Goal: Transaction & Acquisition: Subscribe to service/newsletter

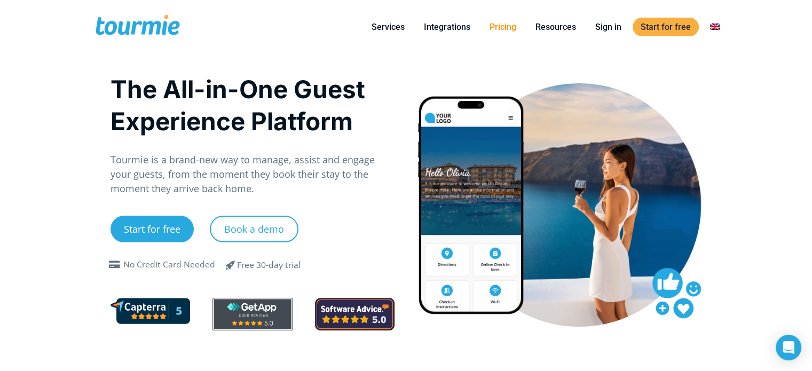
click at [496, 26] on link "Pricing" at bounding box center [503, 26] width 43 height 13
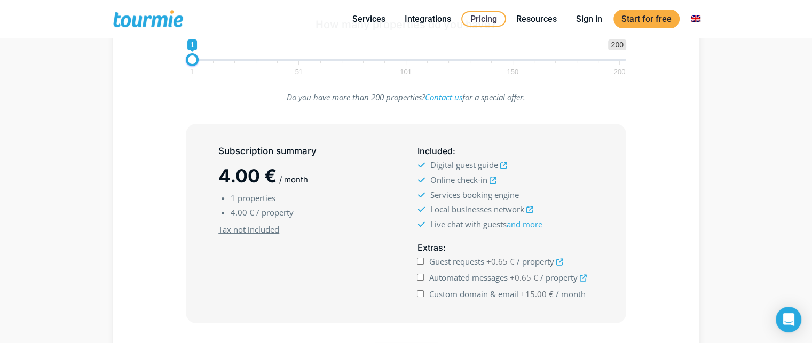
scroll to position [218, 0]
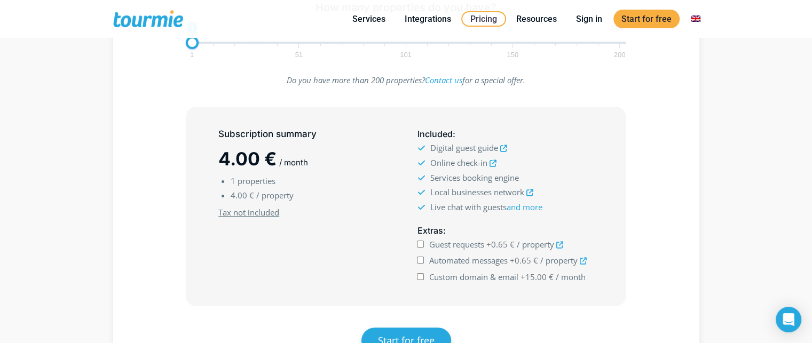
click at [420, 242] on input "Guest requests +0.65 € / property" at bounding box center [420, 244] width 7 height 7
checkbox input "true"
click at [420, 260] on input "Automated messages +0.65 € / property" at bounding box center [420, 260] width 7 height 7
checkbox input "true"
click at [419, 277] on input "Custom domain & email +15.00 € / month" at bounding box center [420, 276] width 7 height 7
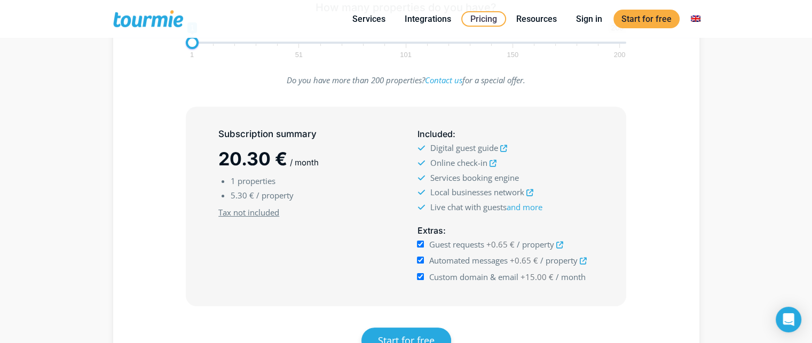
click at [421, 273] on input "Custom domain & email +15.00 € / month" at bounding box center [420, 276] width 7 height 7
checkbox input "false"
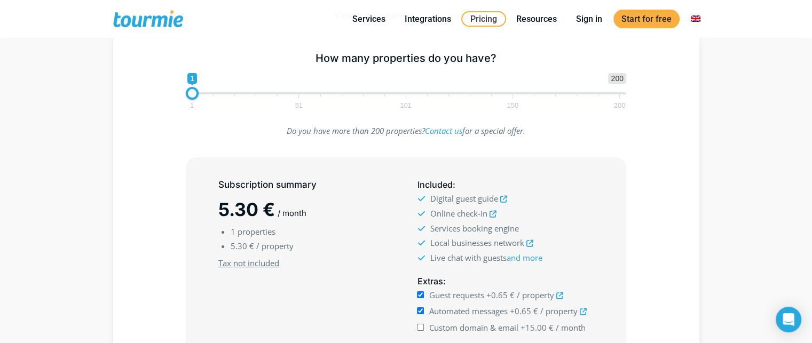
scroll to position [168, 0]
type input "3"
click at [197, 94] on span at bounding box center [196, 93] width 13 height 13
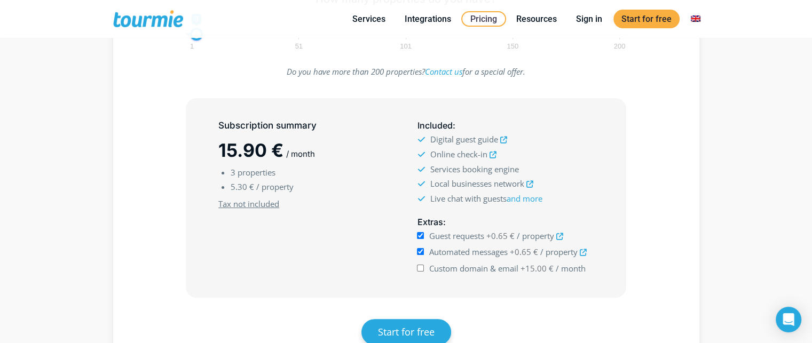
scroll to position [228, 0]
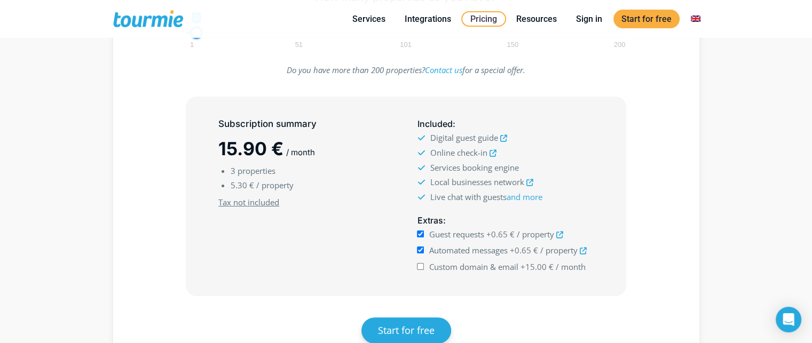
click at [422, 266] on input "Custom domain & email +15.00 € / month" at bounding box center [420, 266] width 7 height 7
checkbox input "false"
click at [421, 249] on input "Automated messages +0.65 € / property" at bounding box center [420, 250] width 7 height 7
checkbox input "false"
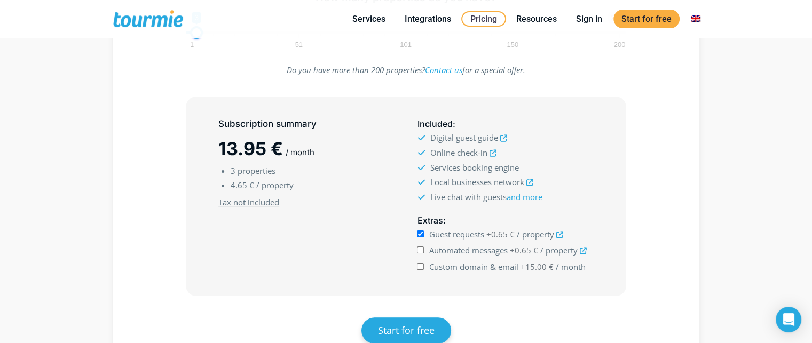
click at [420, 231] on input "Guest requests +0.65 € / property" at bounding box center [420, 234] width 7 height 7
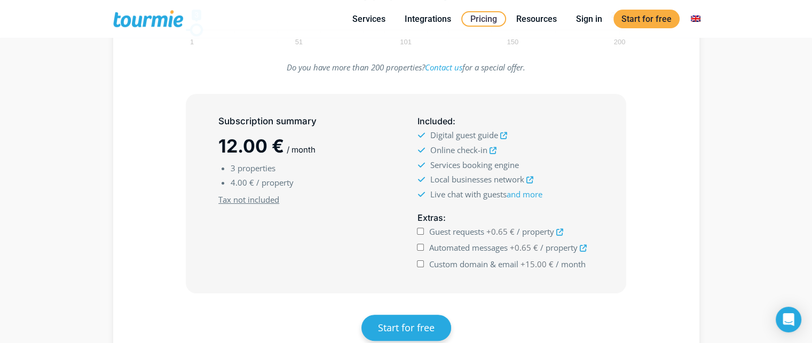
click at [419, 233] on input "Guest requests +0.65 € / property" at bounding box center [420, 231] width 7 height 7
checkbox input "true"
click at [421, 247] on input "Automated messages +0.65 € / property" at bounding box center [420, 247] width 7 height 7
checkbox input "true"
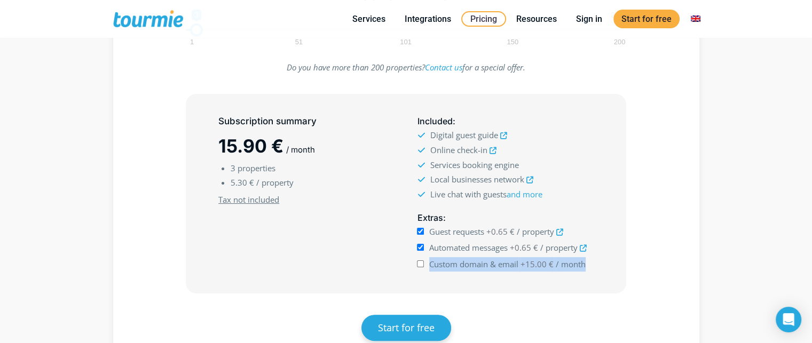
drag, startPoint x: 429, startPoint y: 262, endPoint x: 586, endPoint y: 257, distance: 156.5
click at [586, 257] on div "Custom domain & email +15.00 € / month" at bounding box center [505, 264] width 176 height 14
click at [592, 272] on div "Extras : Guest requests +0.65 € / property" at bounding box center [505, 242] width 199 height 70
drag, startPoint x: 428, startPoint y: 260, endPoint x: 590, endPoint y: 260, distance: 162.4
click at [590, 260] on div "Custom domain & email +15.00 € / month" at bounding box center [505, 264] width 176 height 14
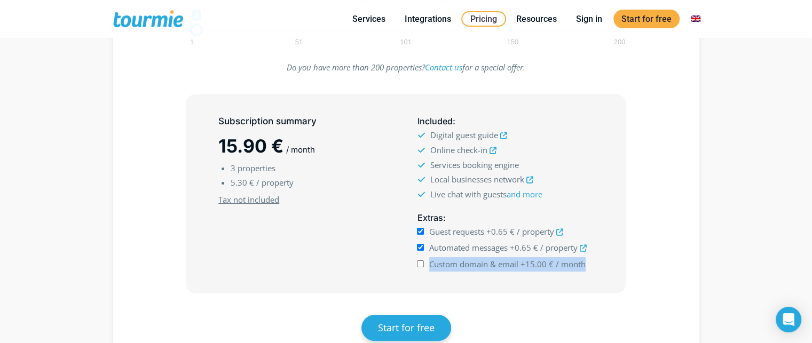
click at [566, 270] on label "Custom domain & email +15.00 € / month" at bounding box center [507, 264] width 156 height 14
click at [424, 268] on input "Custom domain & email +15.00 € / month" at bounding box center [420, 264] width 7 height 7
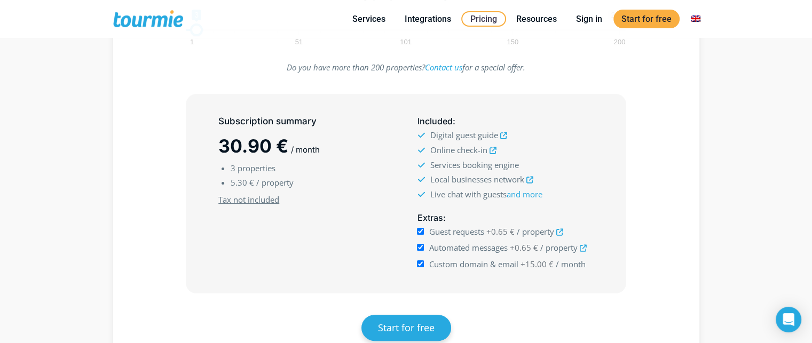
click at [419, 264] on input "Custom domain & email +15.00 € / month" at bounding box center [420, 264] width 7 height 7
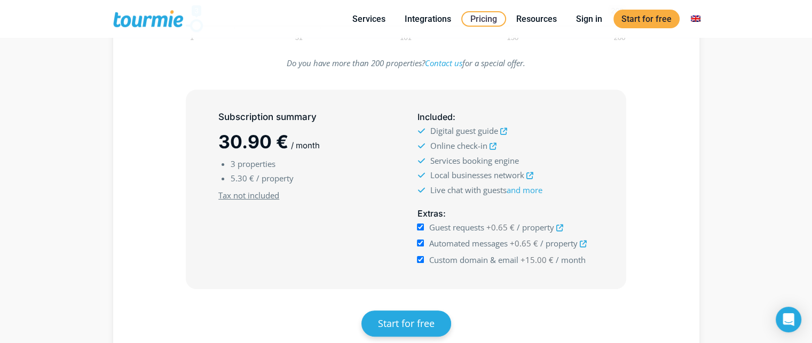
scroll to position [235, 0]
drag, startPoint x: 419, startPoint y: 264, endPoint x: 421, endPoint y: 257, distance: 7.6
click at [419, 264] on div "Custom domain & email +15.00 € / month" at bounding box center [505, 260] width 176 height 14
click at [421, 257] on input "Custom domain & email +15.00 € / month" at bounding box center [420, 259] width 7 height 7
checkbox input "false"
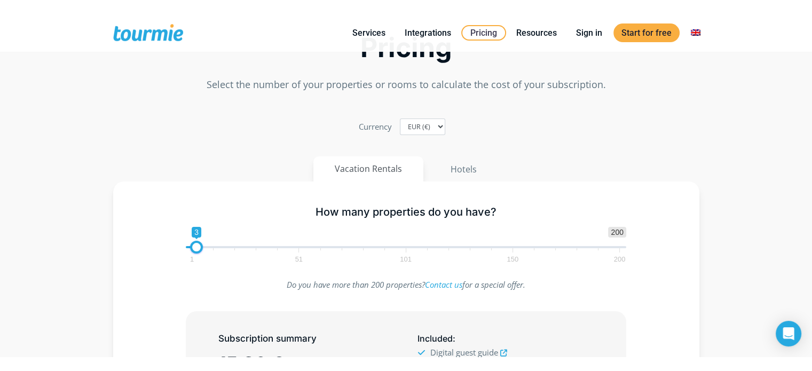
scroll to position [0, 0]
